Goal: Task Accomplishment & Management: Complete application form

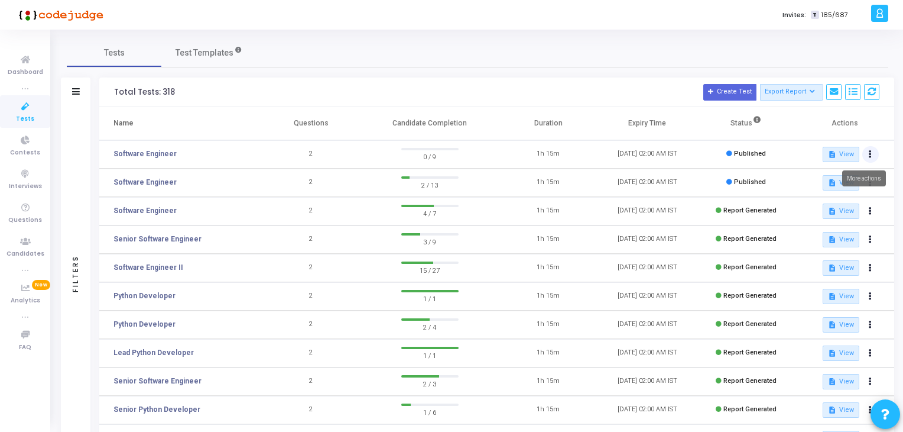
click at [870, 156] on icon at bounding box center [870, 154] width 3 height 6
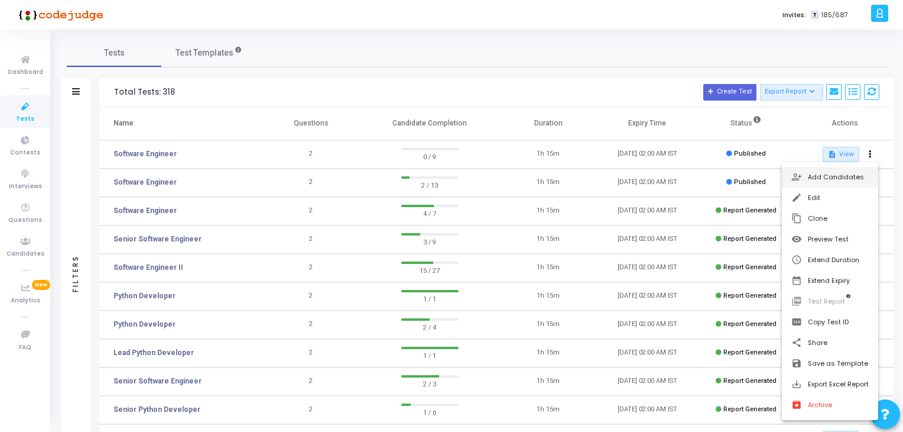
click at [822, 180] on button "person_add_alt Add Candidates" at bounding box center [830, 177] width 96 height 21
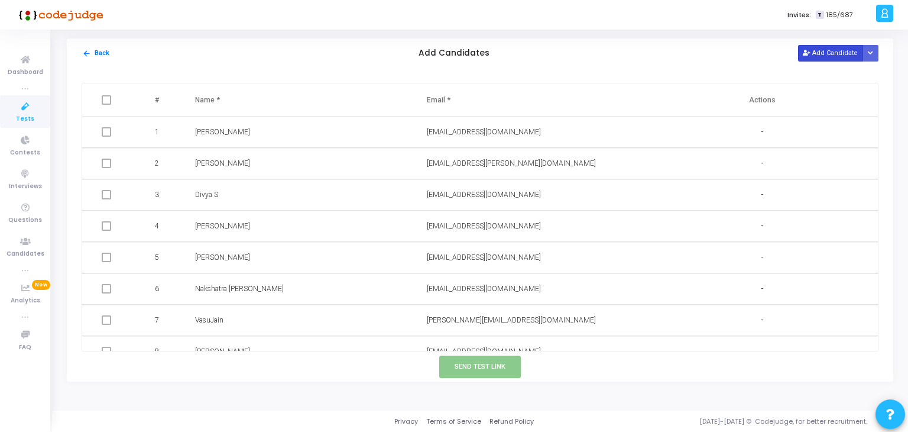
click at [827, 54] on button "Add Candidate" at bounding box center [830, 53] width 65 height 16
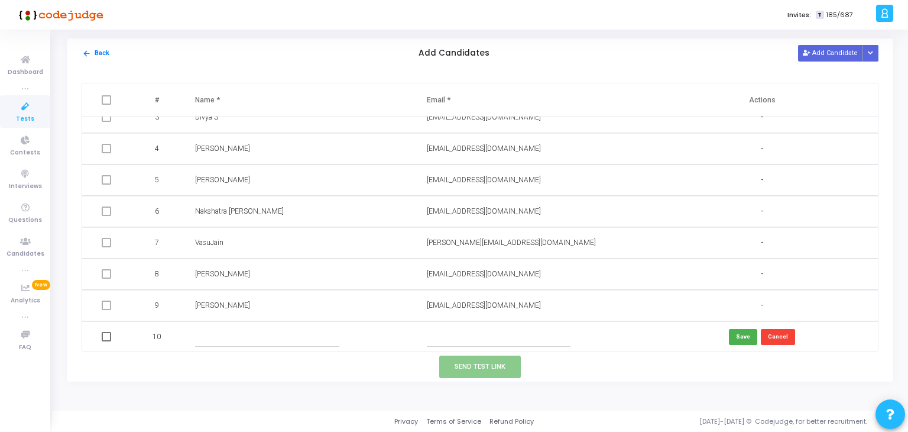
scroll to position [79, 0]
click at [473, 329] on input "text" at bounding box center [499, 335] width 144 height 20
paste input "[EMAIL_ADDRESS][DOMAIN_NAME]"
type input "[EMAIL_ADDRESS][DOMAIN_NAME]"
click at [290, 335] on input "text" at bounding box center [267, 335] width 144 height 20
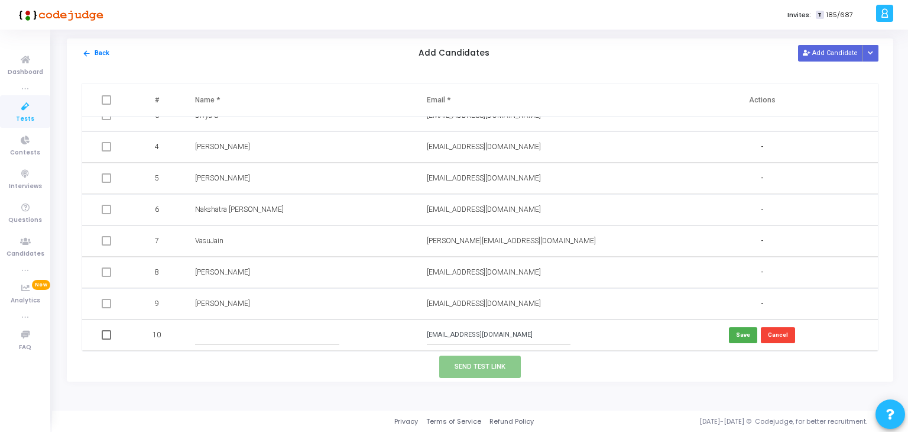
paste input "DEVANDRAN S"
type input "DEVANDRAN S"
click at [733, 336] on button "Save" at bounding box center [743, 335] width 28 height 16
click at [492, 368] on button "Send Test Link" at bounding box center [480, 366] width 82 height 22
